Goal: Use online tool/utility: Utilize a website feature to perform a specific function

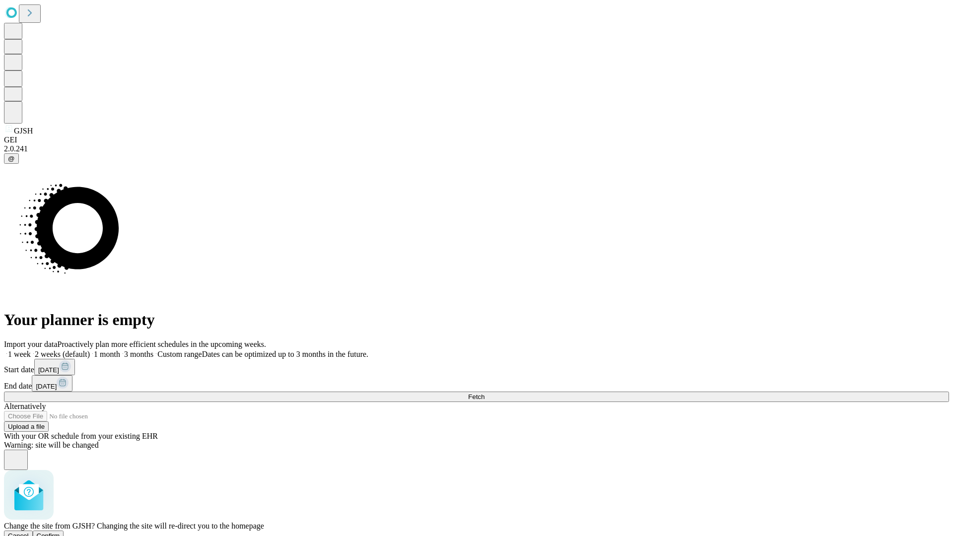
click at [60, 532] on span "Confirm" at bounding box center [48, 535] width 23 height 7
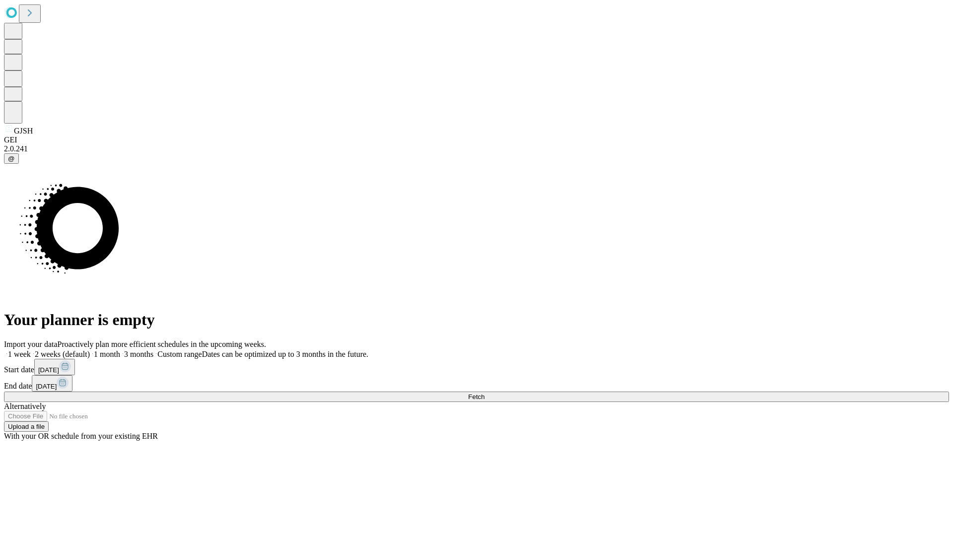
click at [120, 350] on label "1 month" at bounding box center [105, 354] width 30 height 8
click at [485, 393] on span "Fetch" at bounding box center [476, 396] width 16 height 7
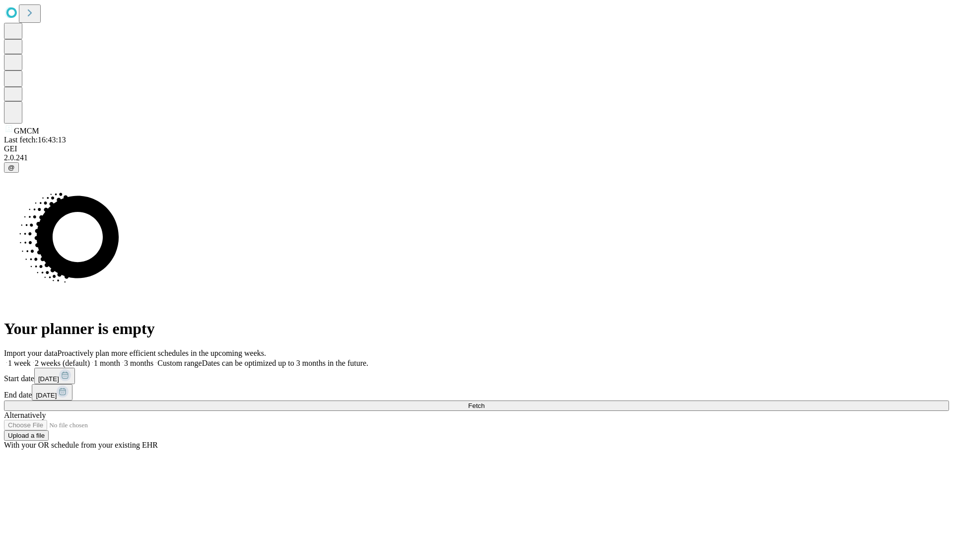
click at [120, 359] on label "1 month" at bounding box center [105, 363] width 30 height 8
click at [485, 402] on span "Fetch" at bounding box center [476, 405] width 16 height 7
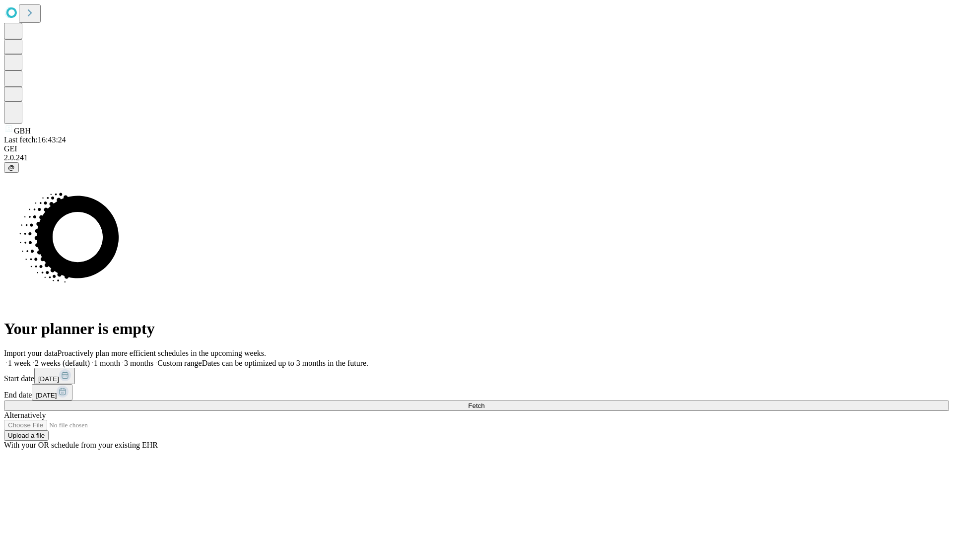
click at [120, 359] on label "1 month" at bounding box center [105, 363] width 30 height 8
click at [485, 402] on span "Fetch" at bounding box center [476, 405] width 16 height 7
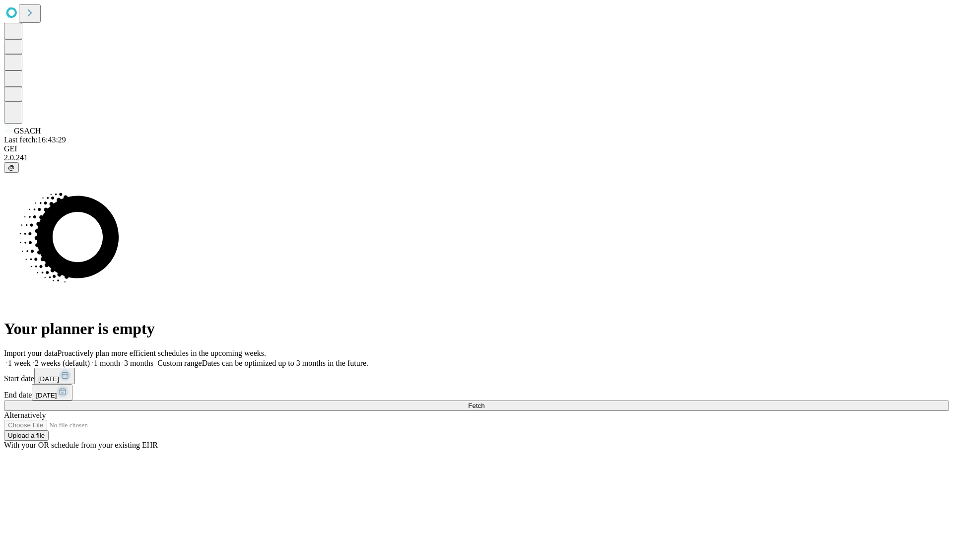
click at [120, 359] on label "1 month" at bounding box center [105, 363] width 30 height 8
click at [485, 402] on span "Fetch" at bounding box center [476, 405] width 16 height 7
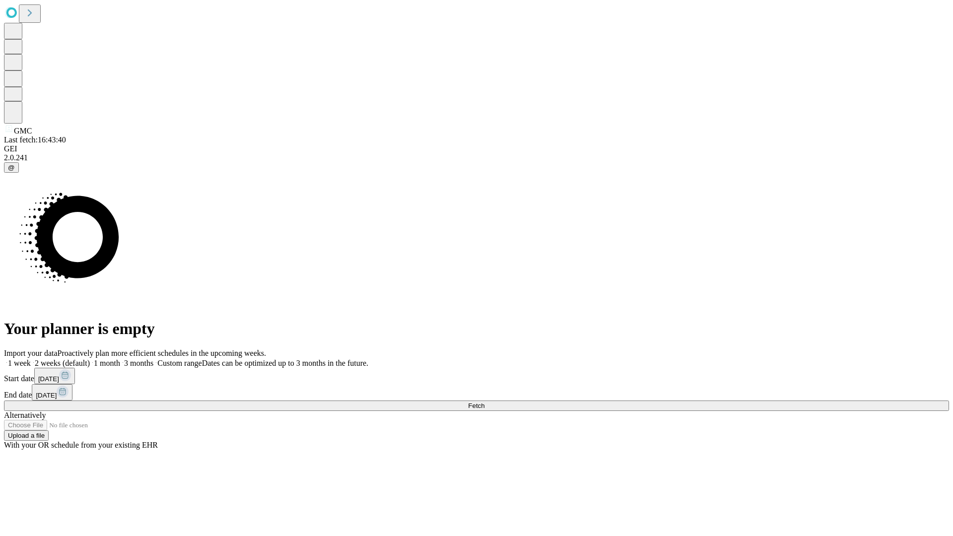
click at [120, 359] on label "1 month" at bounding box center [105, 363] width 30 height 8
click at [485, 402] on span "Fetch" at bounding box center [476, 405] width 16 height 7
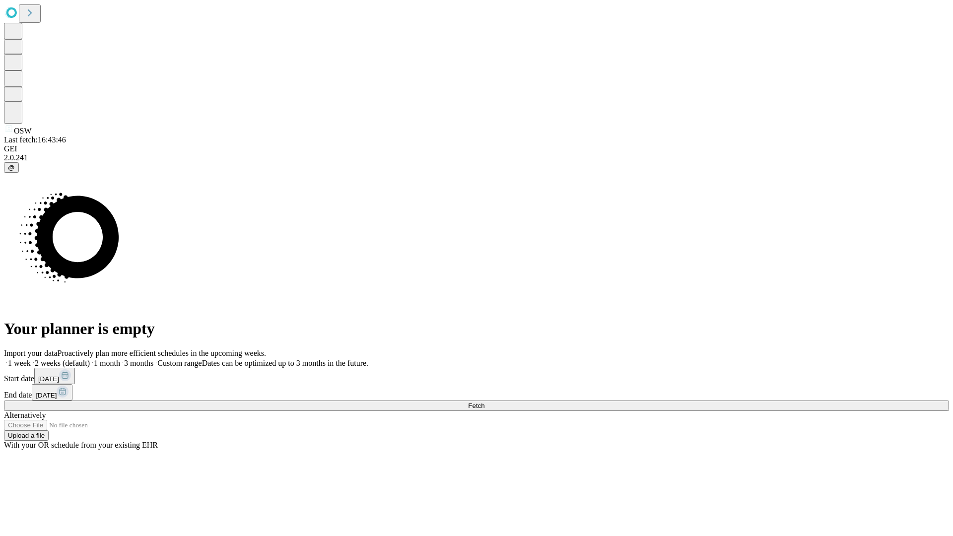
click at [485, 402] on span "Fetch" at bounding box center [476, 405] width 16 height 7
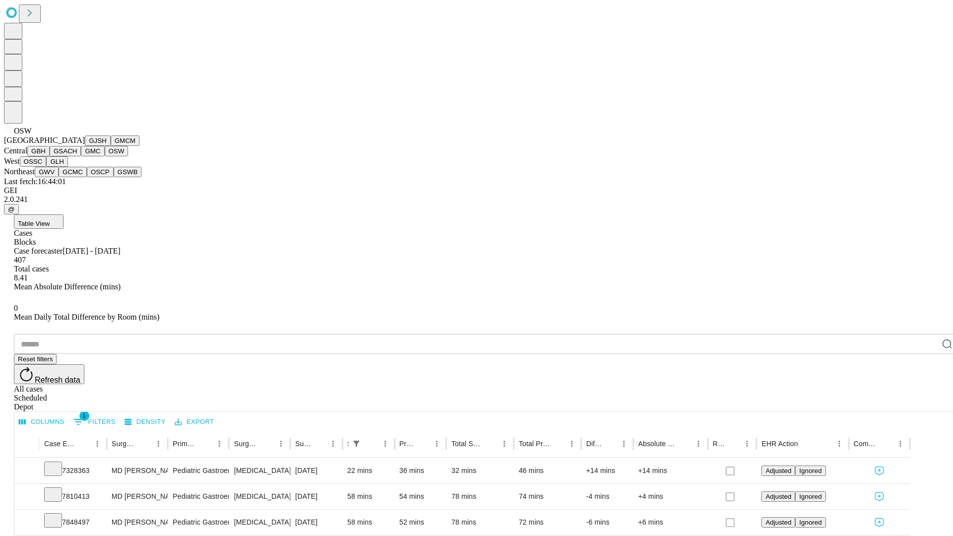
click at [47, 167] on button "OSSC" at bounding box center [33, 161] width 27 height 10
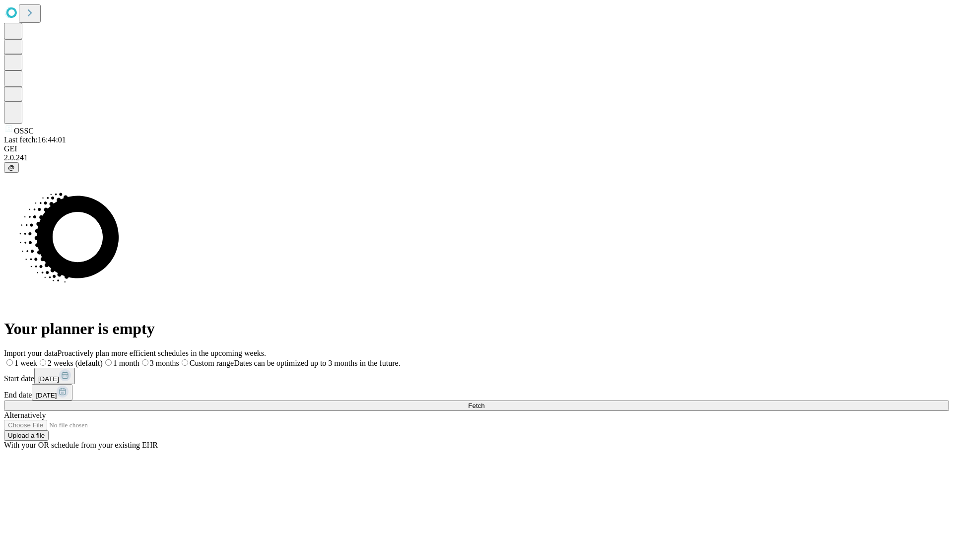
click at [140, 359] on label "1 month" at bounding box center [121, 363] width 37 height 8
click at [485, 402] on span "Fetch" at bounding box center [476, 405] width 16 height 7
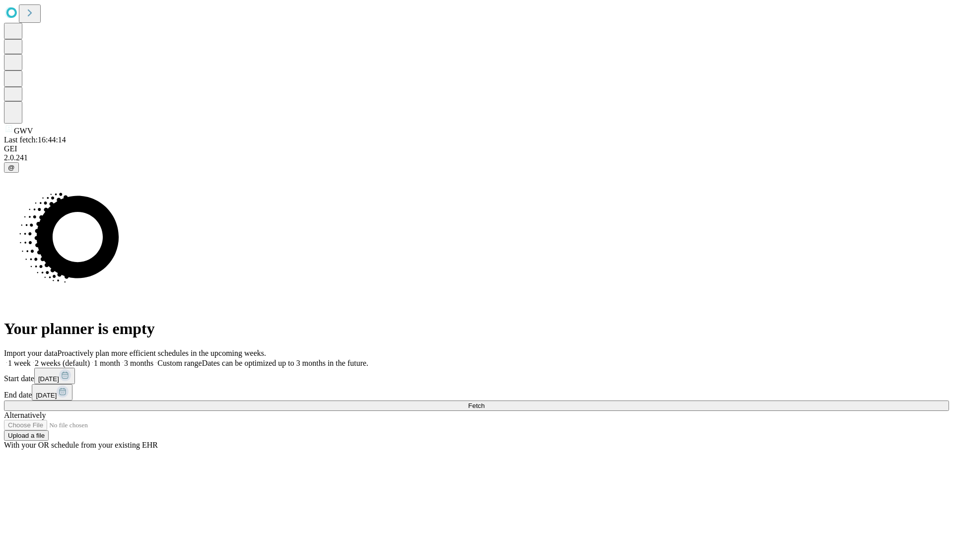
click at [120, 359] on label "1 month" at bounding box center [105, 363] width 30 height 8
click at [485, 402] on span "Fetch" at bounding box center [476, 405] width 16 height 7
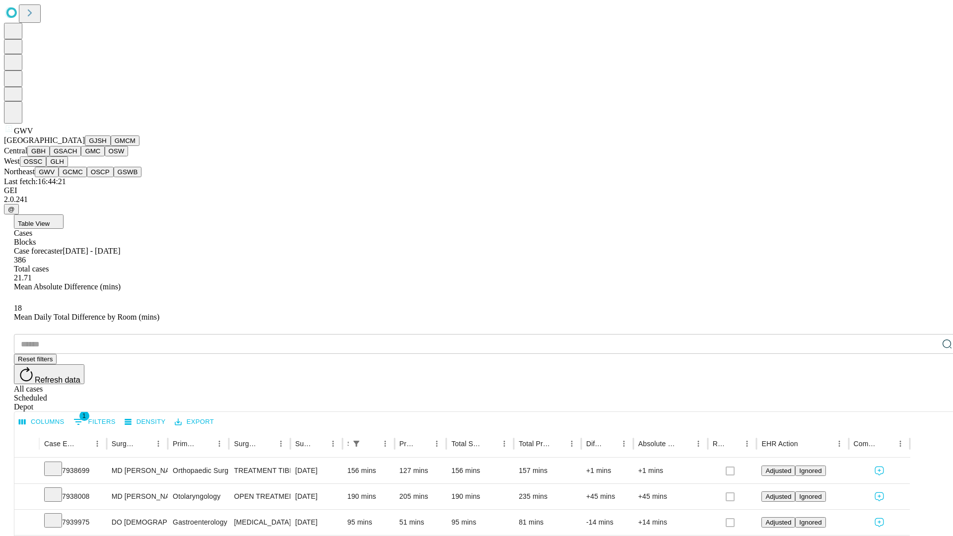
click at [77, 177] on button "GCMC" at bounding box center [73, 172] width 28 height 10
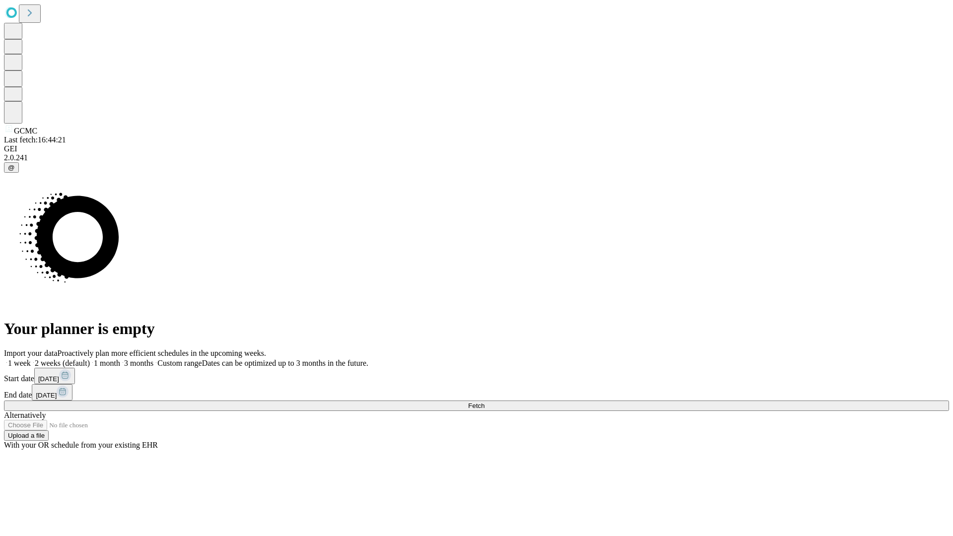
click at [120, 359] on label "1 month" at bounding box center [105, 363] width 30 height 8
click at [485, 402] on span "Fetch" at bounding box center [476, 405] width 16 height 7
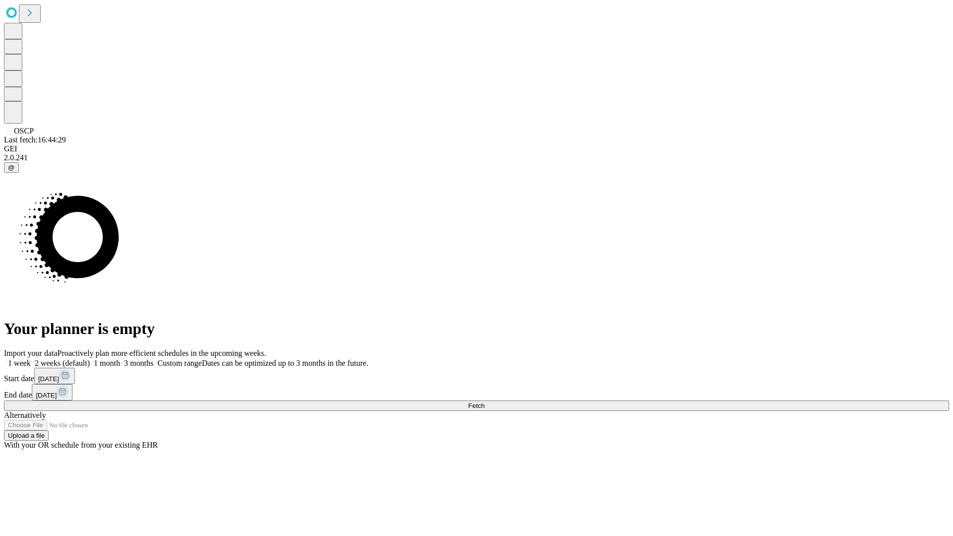
click at [120, 359] on label "1 month" at bounding box center [105, 363] width 30 height 8
click at [485, 402] on span "Fetch" at bounding box center [476, 405] width 16 height 7
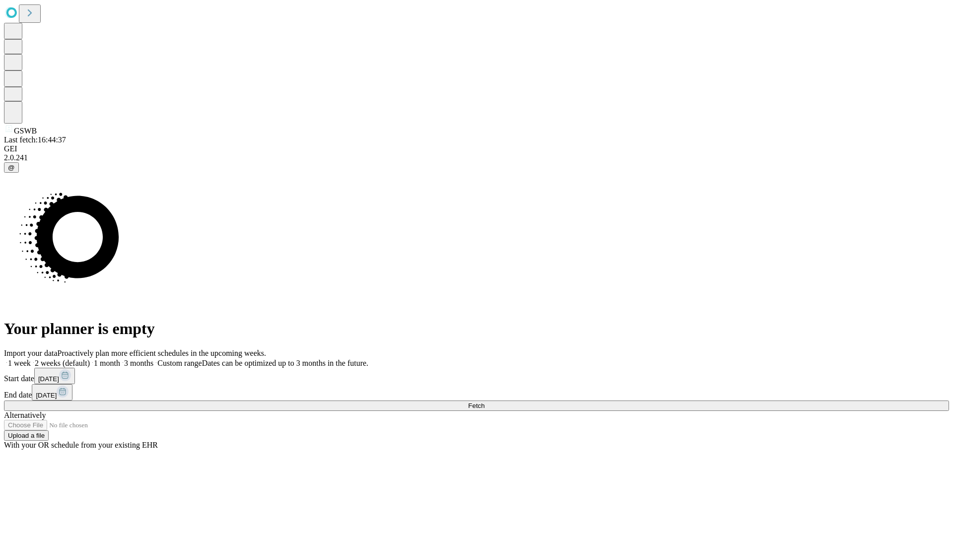
click at [120, 359] on label "1 month" at bounding box center [105, 363] width 30 height 8
click at [485, 402] on span "Fetch" at bounding box center [476, 405] width 16 height 7
